Goal: Information Seeking & Learning: Learn about a topic

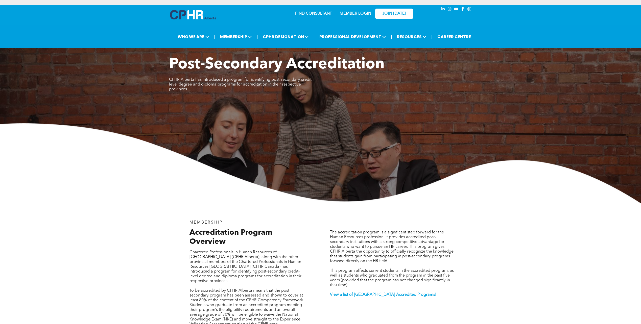
scroll to position [783, 0]
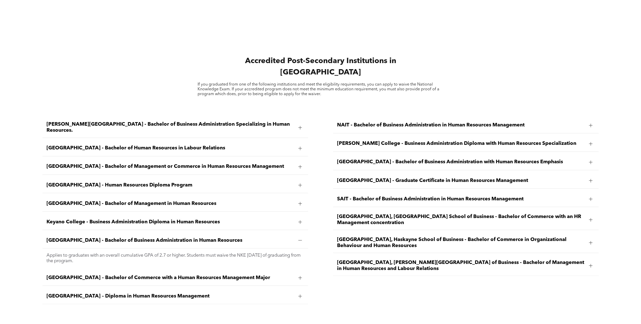
click at [109, 145] on span "Athabasca University - Bachelor of Human Resources in Labour Relations" at bounding box center [170, 148] width 248 height 6
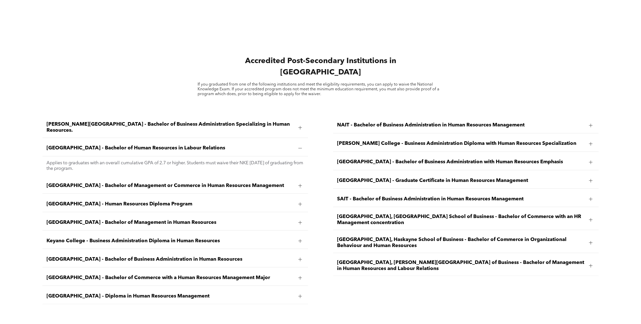
click at [190, 178] on div "Athabasca University - Bachelor of Management or Commerce in Human Resources Ma…" at bounding box center [175, 186] width 266 height 16
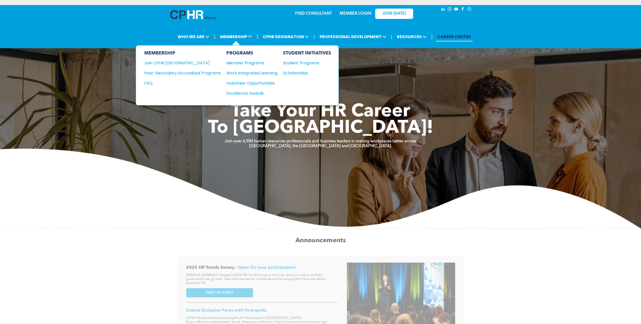
click at [191, 76] on div "MEMBERSHIP Join CPHR Alberta Post-Secondary Accredited Programs FAQ" at bounding box center [182, 76] width 77 height 50
click at [187, 72] on div "Post-Secondary Accredited Programs" at bounding box center [178, 73] width 69 height 6
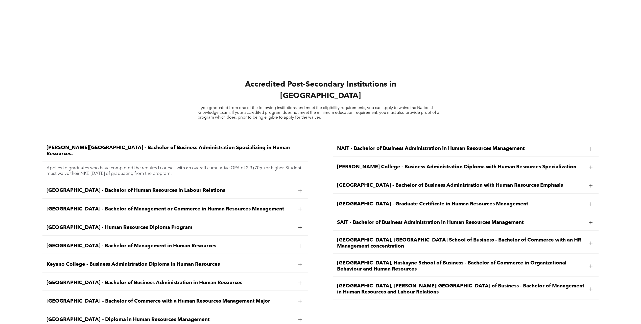
scroll to position [783, 0]
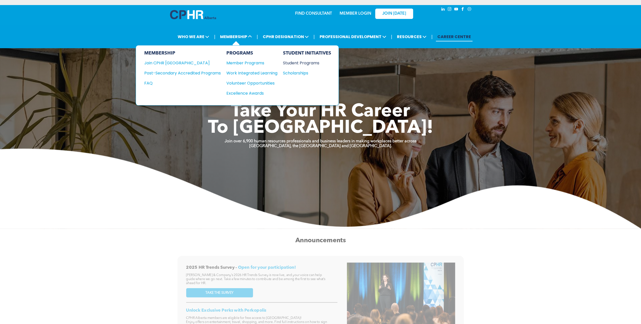
click at [291, 63] on div "Student Programs" at bounding box center [304, 63] width 43 height 6
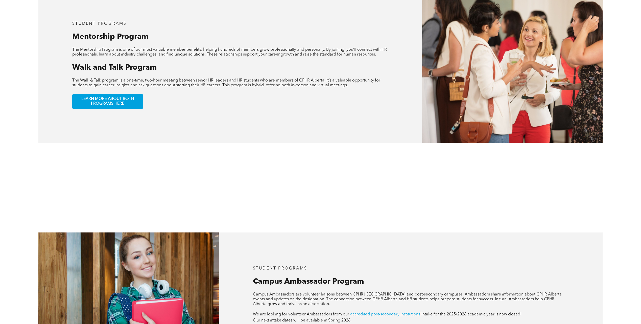
scroll to position [278, 0]
